Goal: Task Accomplishment & Management: Manage account settings

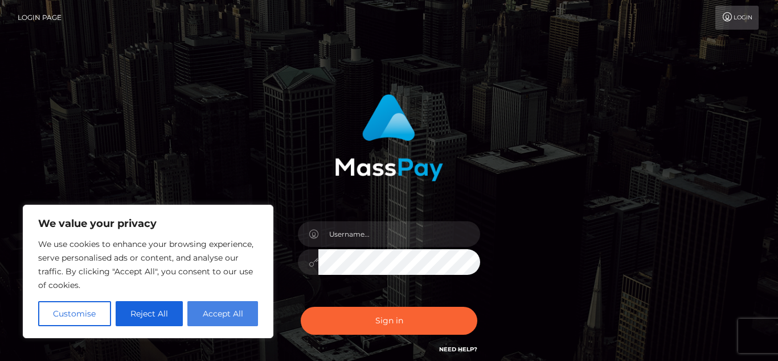
click at [241, 312] on button "Accept All" at bounding box center [222, 313] width 71 height 25
checkbox input "true"
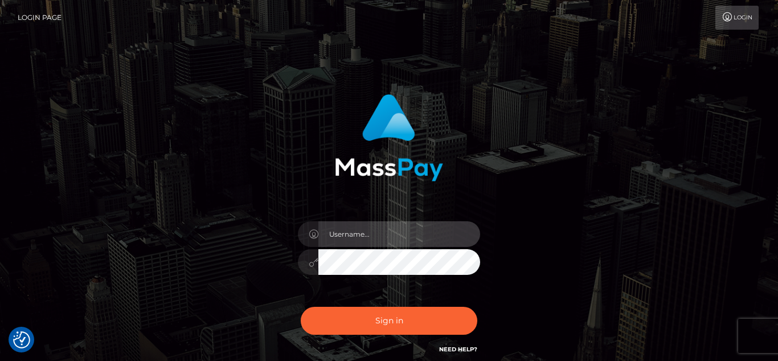
click at [371, 240] on input "text" at bounding box center [399, 234] width 162 height 26
type input "a"
type input "ramizisegers@gmail.com"
click at [570, 181] on div "ramizisegers@gmail.com Sign in" at bounding box center [388, 230] width 649 height 290
click at [301, 306] on button "Sign in" at bounding box center [389, 320] width 177 height 28
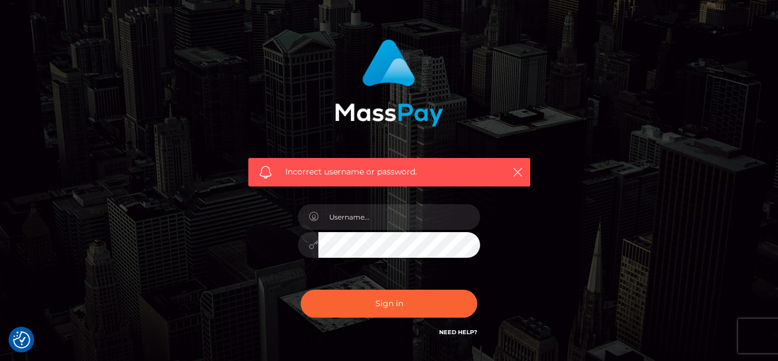
scroll to position [60, 0]
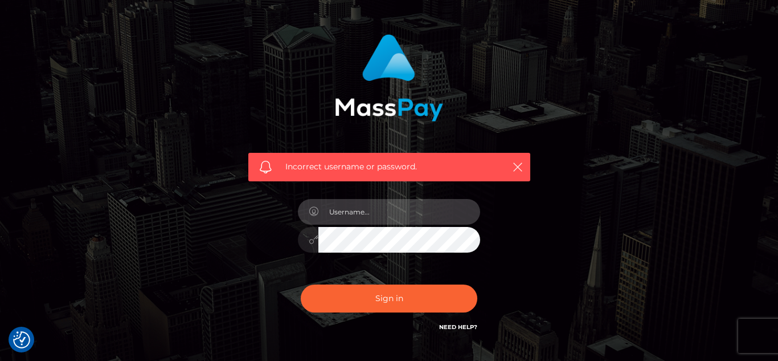
click at [372, 206] on input "text" at bounding box center [399, 212] width 162 height 26
type input "[EMAIL_ADDRESS][DOMAIN_NAME]"
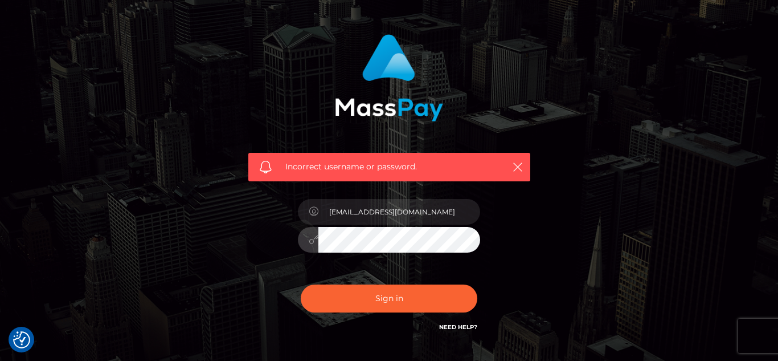
click at [301, 284] on button "Sign in" at bounding box center [389, 298] width 177 height 28
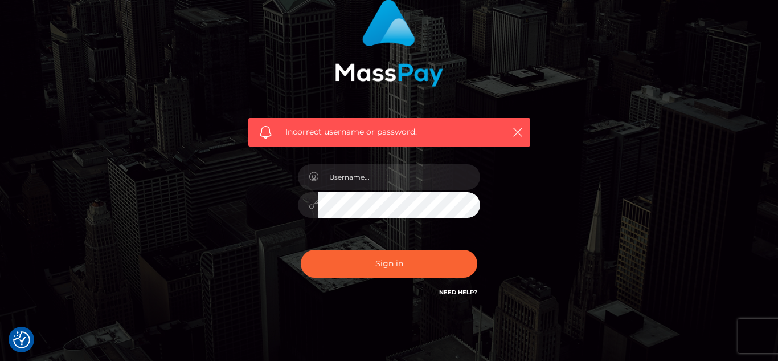
scroll to position [96, 0]
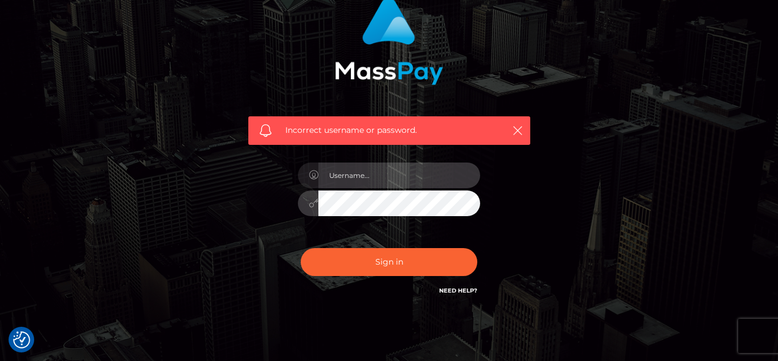
click at [378, 177] on input "text" at bounding box center [399, 175] width 162 height 26
type input "[EMAIL_ADDRESS][DOMAIN_NAME]"
click at [301, 248] on button "Sign in" at bounding box center [389, 262] width 177 height 28
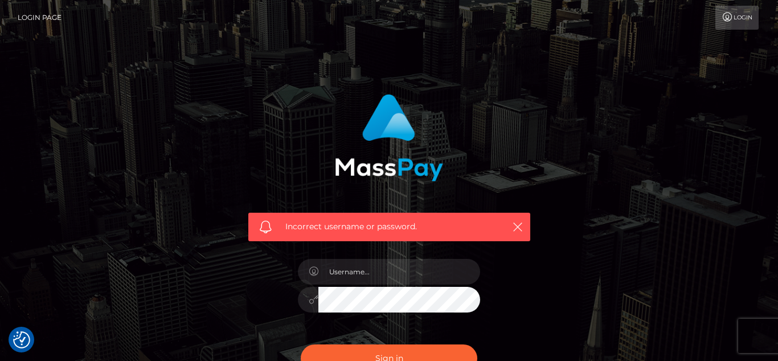
drag, startPoint x: 777, startPoint y: 93, endPoint x: 777, endPoint y: 166, distance: 73.5
click at [777, 166] on html "We value your privacy We use cookies to enhance your browsing experience, serve…" at bounding box center [389, 249] width 778 height 498
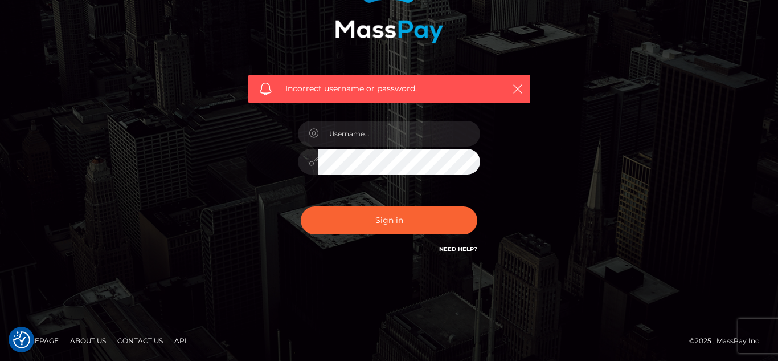
click at [461, 248] on link "Need Help?" at bounding box center [458, 248] width 38 height 7
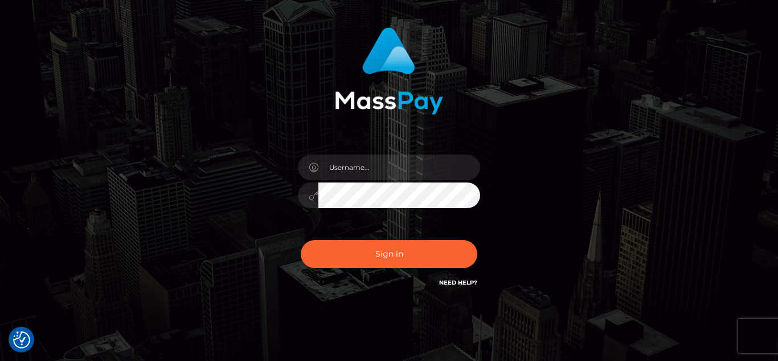
scroll to position [65, 0]
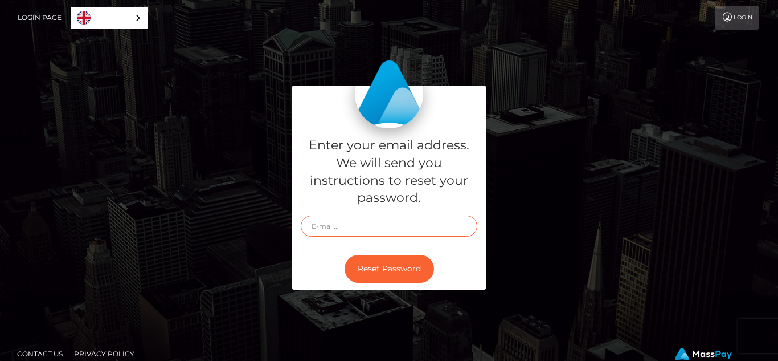
click at [347, 228] on input "text" at bounding box center [389, 225] width 177 height 21
type input "[EMAIL_ADDRESS][DOMAIN_NAME]"
click at [345, 255] on button "Reset Password" at bounding box center [389, 269] width 89 height 28
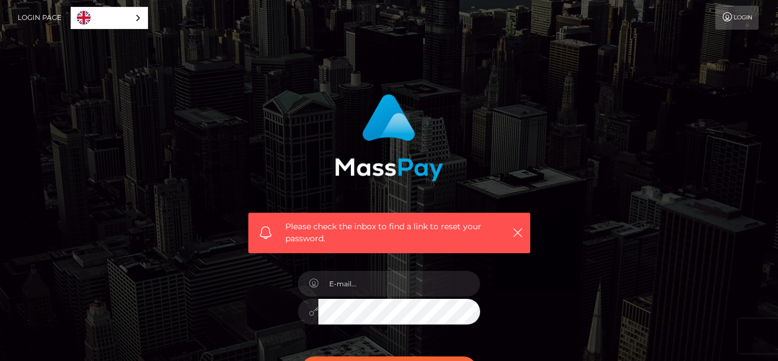
scroll to position [13, 0]
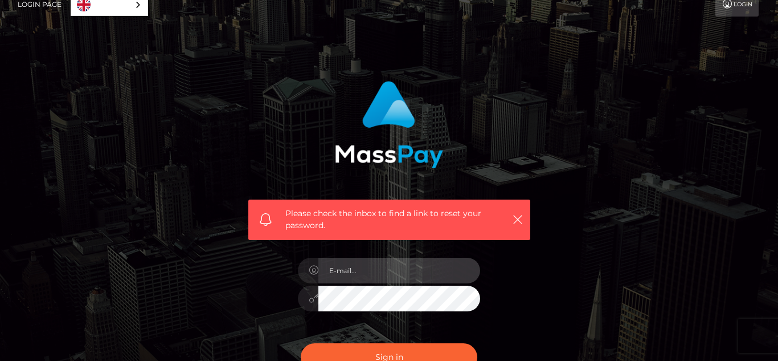
click at [427, 281] on input "email" at bounding box center [399, 270] width 162 height 26
type input "[EMAIL_ADDRESS][DOMAIN_NAME]"
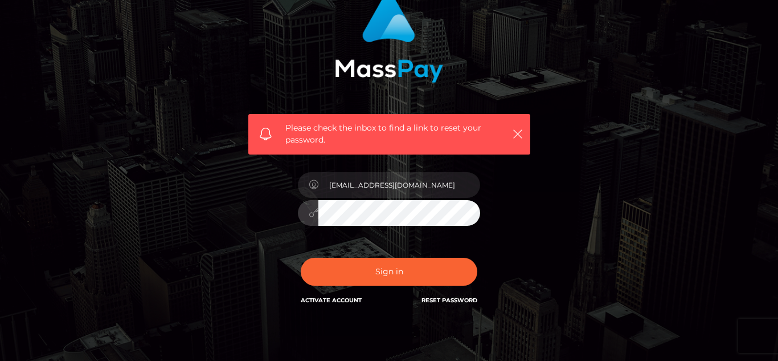
scroll to position [100, 0]
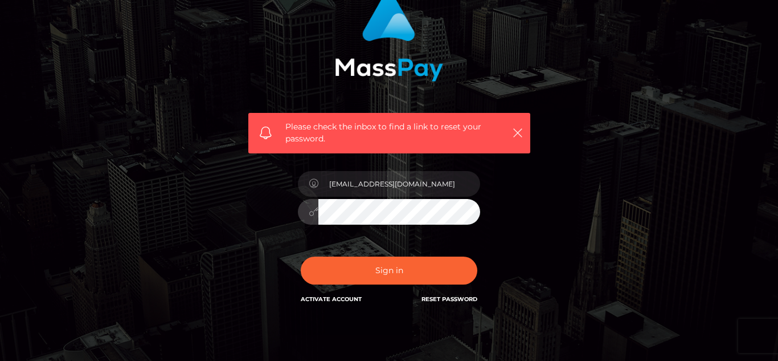
click at [301, 256] on button "Sign in" at bounding box center [389, 270] width 177 height 28
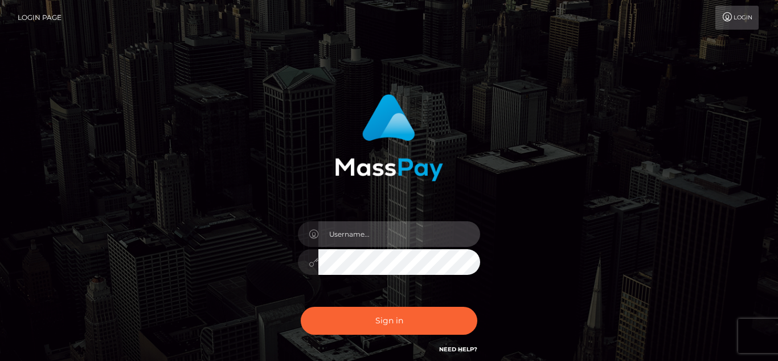
click at [397, 236] on input "text" at bounding box center [399, 234] width 162 height 26
type input "ramizisegers@gmail.com"
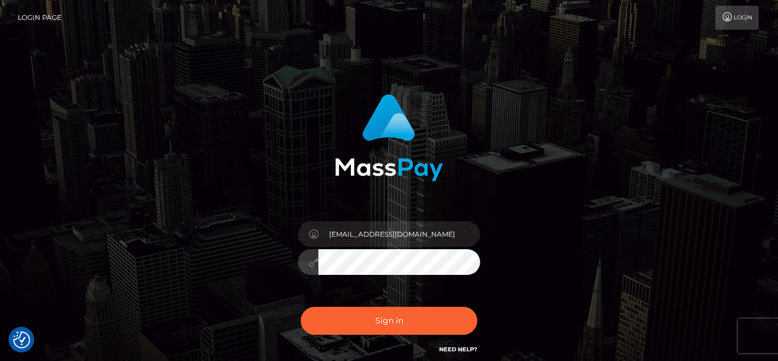
click at [301, 306] on button "Sign in" at bounding box center [389, 320] width 177 height 28
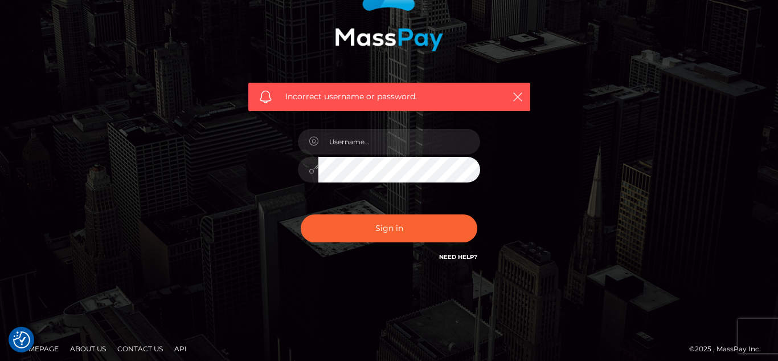
scroll to position [138, 0]
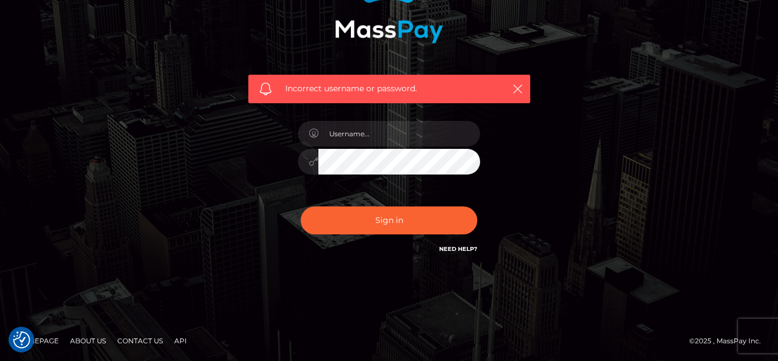
click at [460, 253] on div "Need Help?" at bounding box center [458, 250] width 38 height 14
click at [456, 245] on link "Need Help?" at bounding box center [458, 248] width 38 height 7
